Goal: Check status: Check status

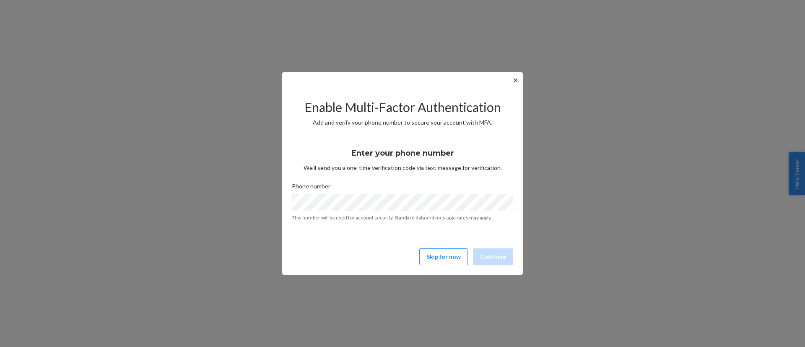
click at [349, 151] on div "Enter your phone number We’ll send you a one-time verification code via text me…" at bounding box center [402, 181] width 221 height 90
click at [497, 259] on button "Continue" at bounding box center [493, 256] width 40 height 17
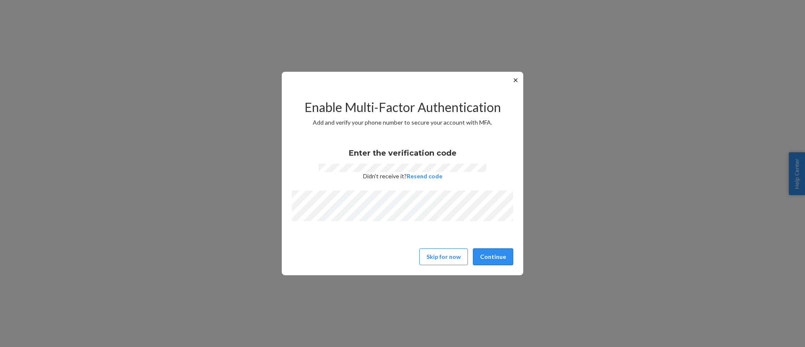
click at [500, 251] on button "Continue" at bounding box center [493, 256] width 40 height 17
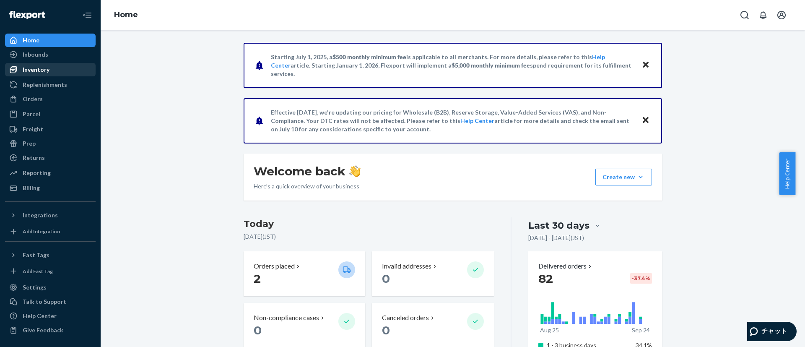
click at [52, 73] on div "Inventory" at bounding box center [50, 70] width 89 height 12
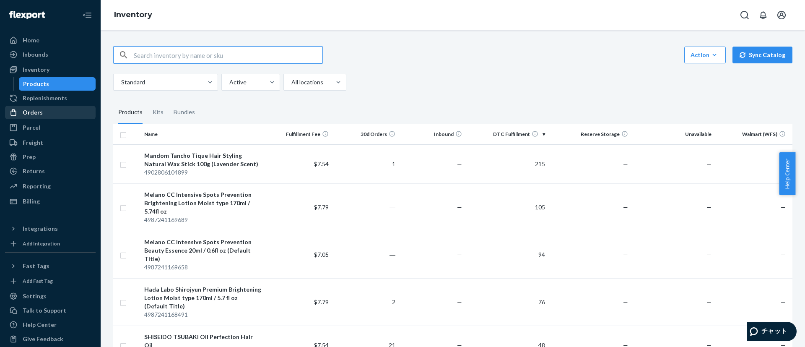
click at [39, 109] on div "Orders" at bounding box center [33, 112] width 20 height 8
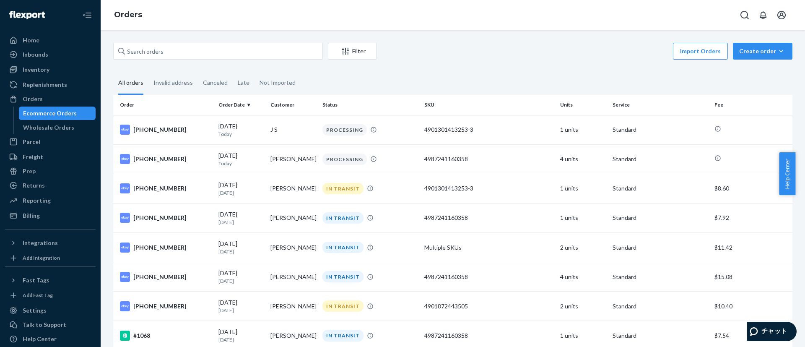
scroll to position [63, 0]
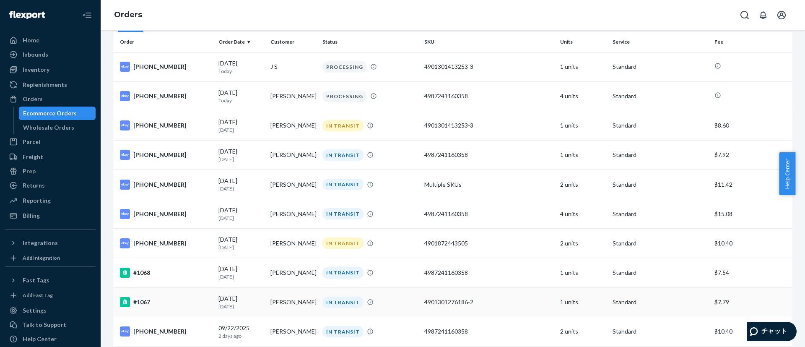
click at [454, 307] on td "4901301276186-2" at bounding box center [489, 301] width 136 height 29
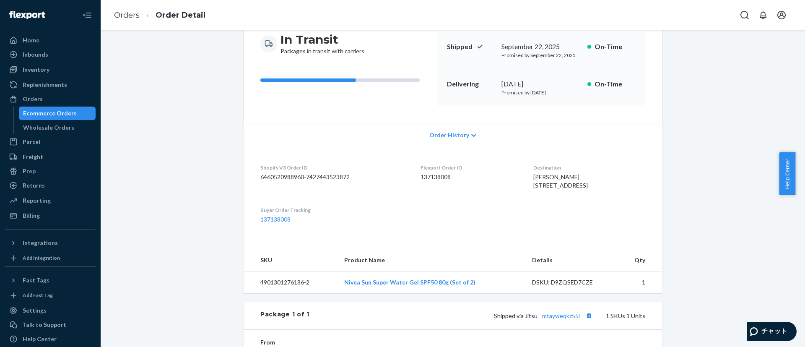
scroll to position [126, 0]
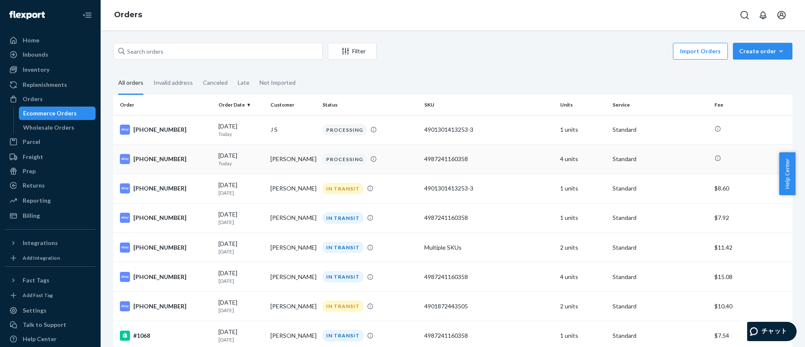
scroll to position [63, 0]
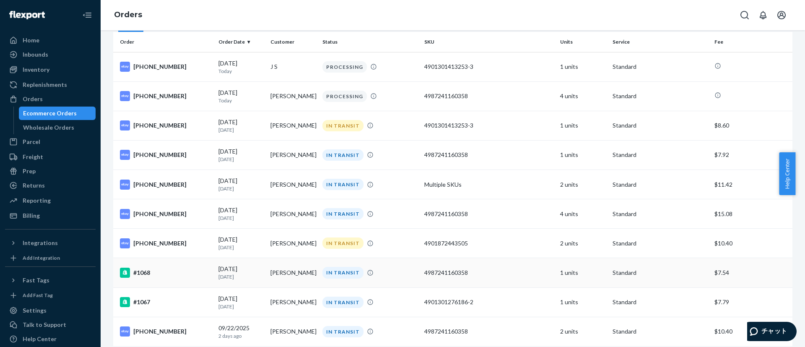
click at [448, 275] on div "4987241160358" at bounding box center [488, 272] width 129 height 8
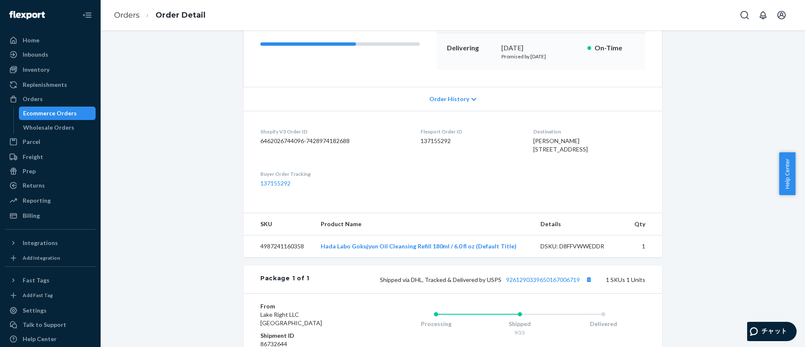
scroll to position [126, 0]
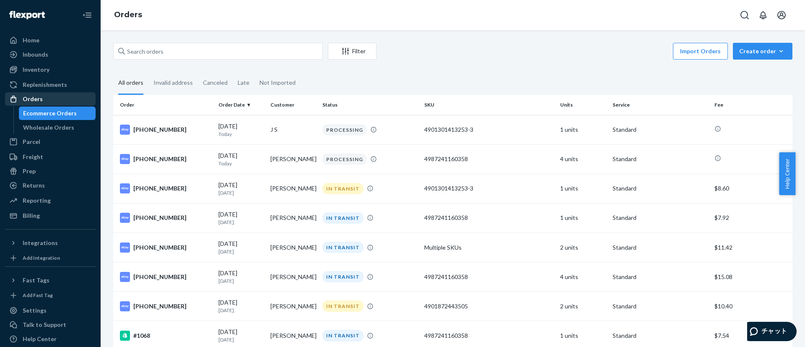
click at [36, 93] on div "Orders" at bounding box center [50, 99] width 89 height 12
click at [36, 100] on div "Orders" at bounding box center [33, 99] width 20 height 8
